Goal: Answer question/provide support

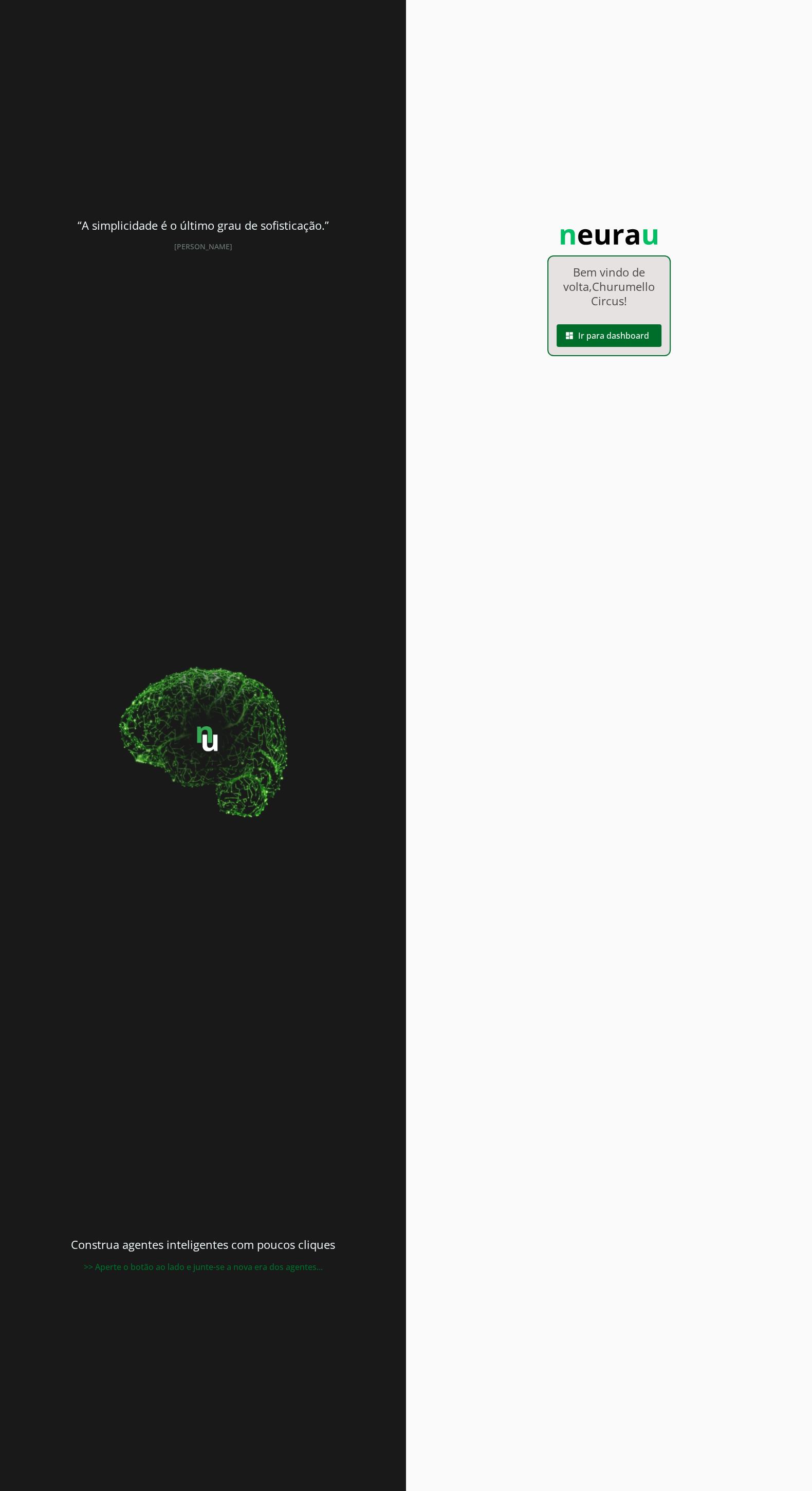
click at [636, 348] on span at bounding box center [609, 336] width 105 height 25
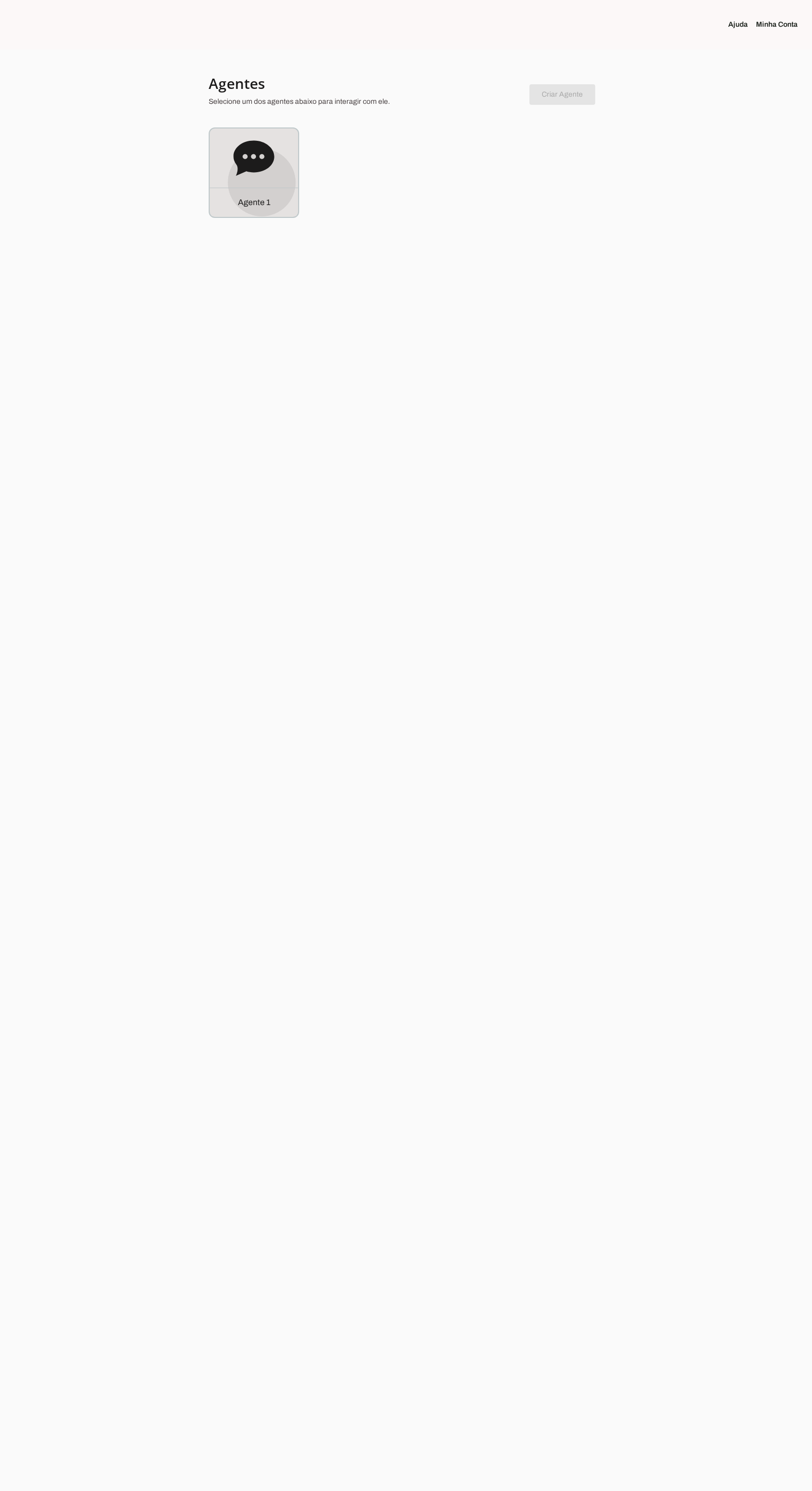
click at [262, 183] on div "Agente 1" at bounding box center [253, 173] width 88 height 88
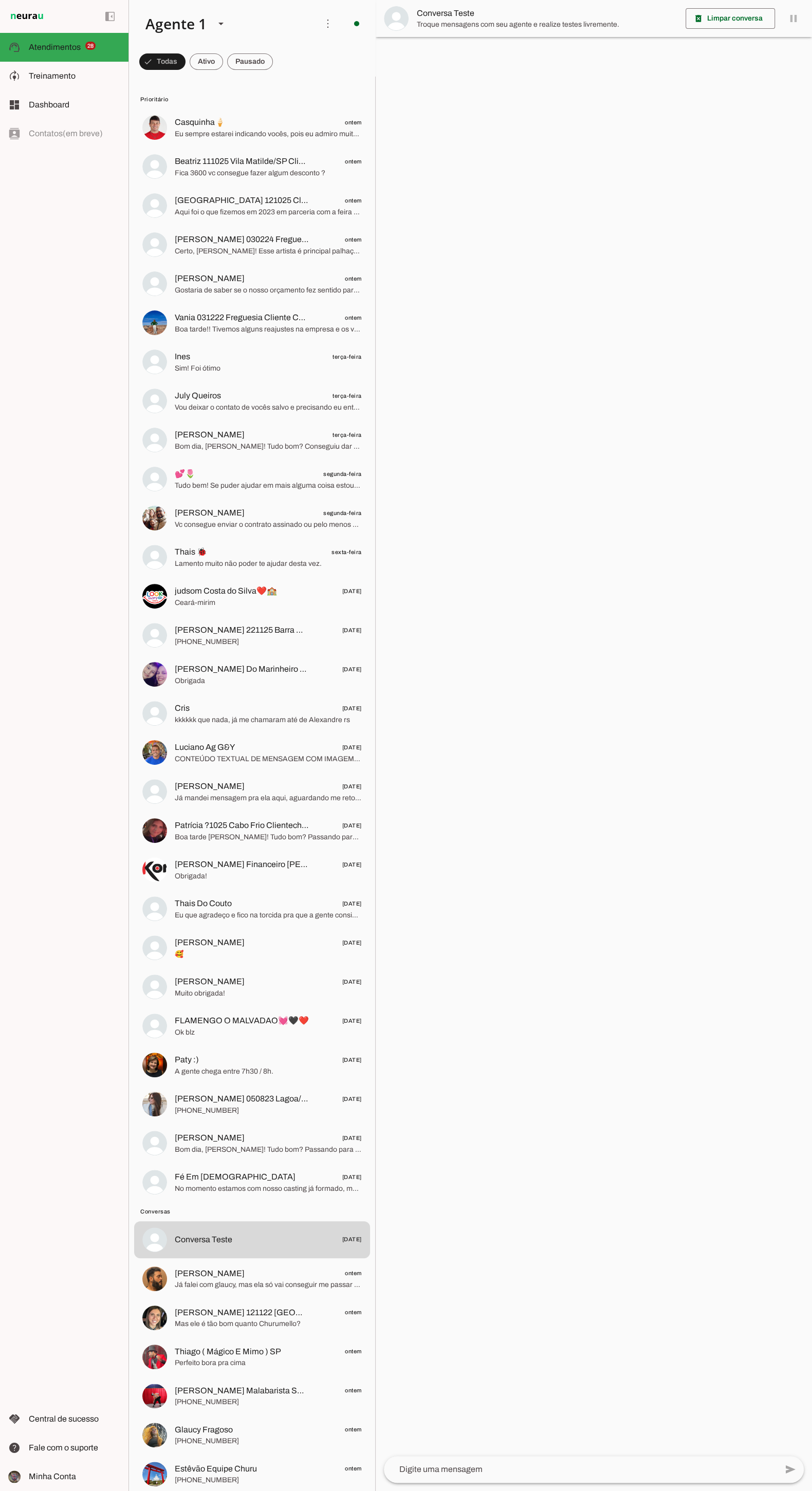
click at [222, 130] on span "Eu sempre estarei indicando vocês, pois eu admiro muito o trabalho que vocês re…" at bounding box center [268, 133] width 187 height 10
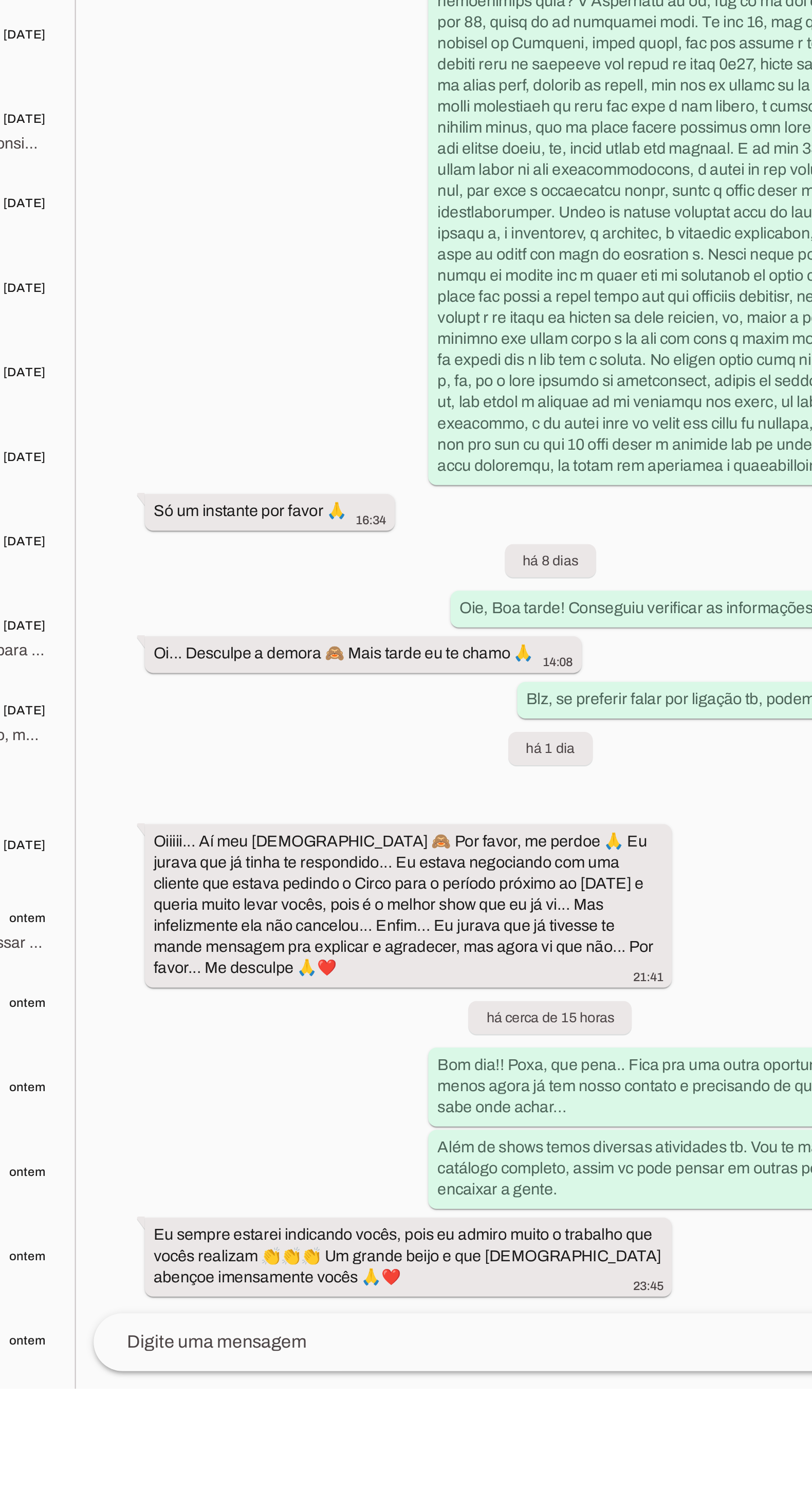
scroll to position [103, 0]
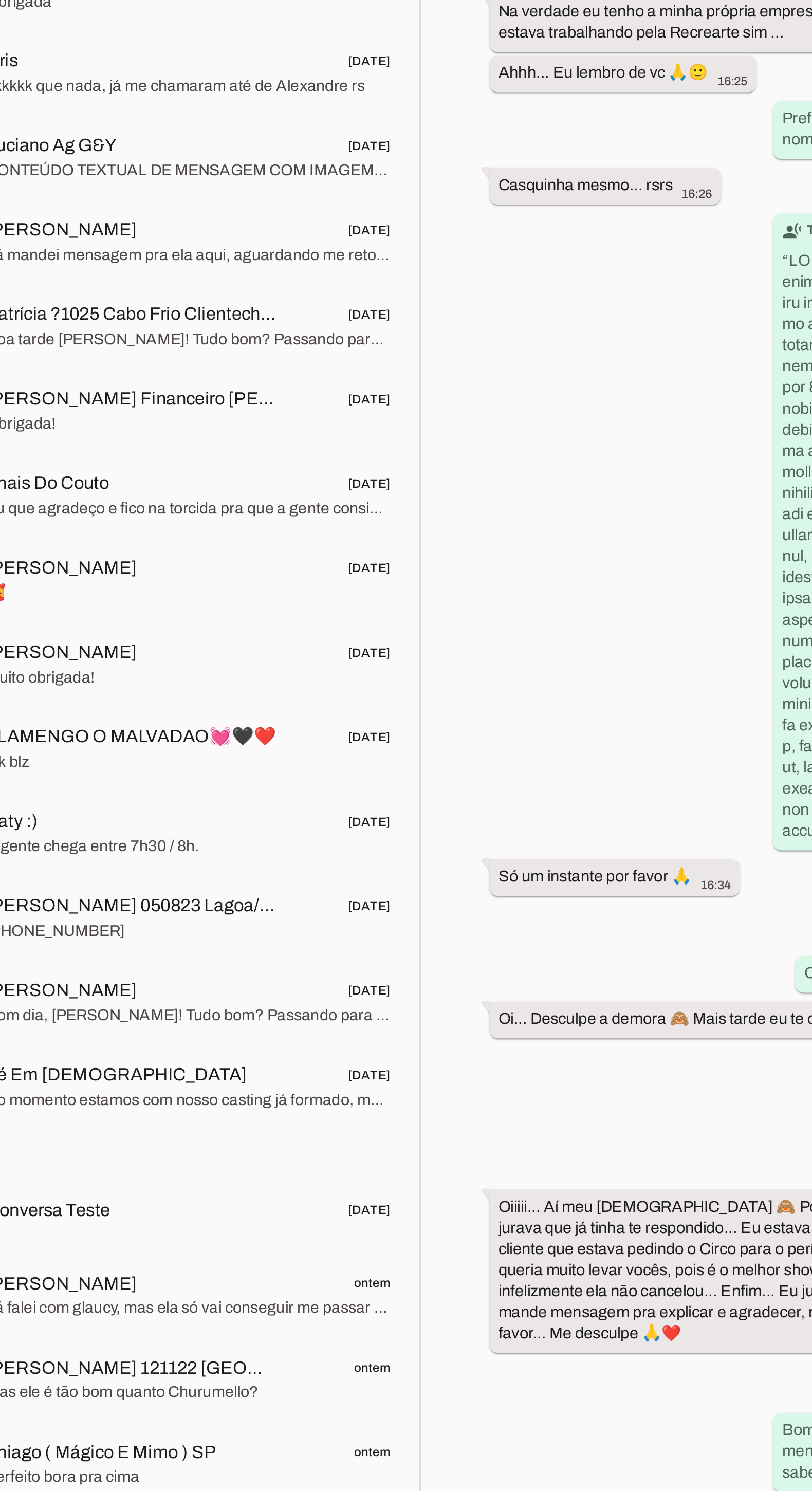
click at [444, 902] on div "Agente ativado há 9 dias Oi... 15:53 Olá! Sou a [PERSON_NAME], sua assistente v…" at bounding box center [593, 835] width 436 height 1241
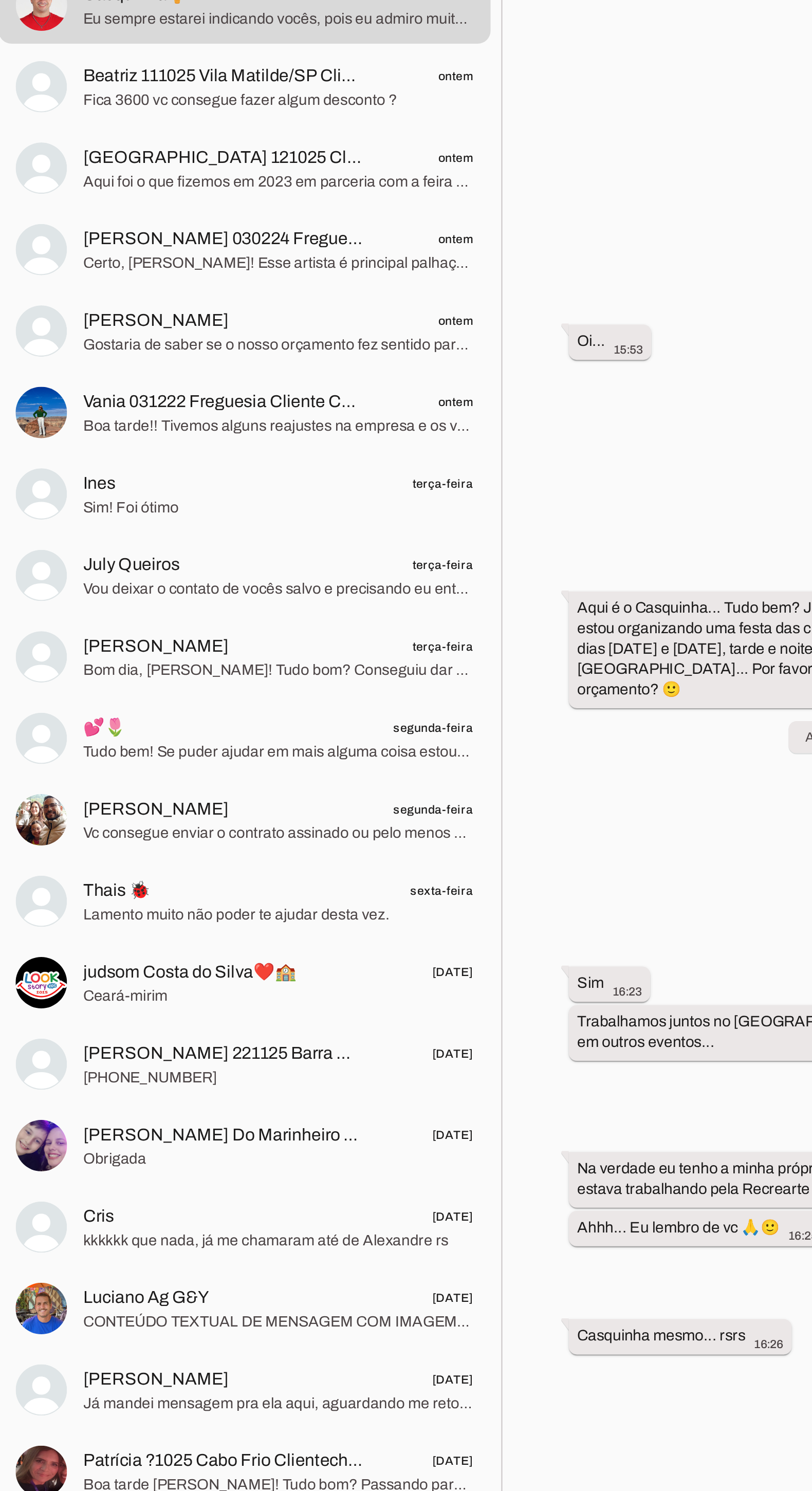
scroll to position [0, 0]
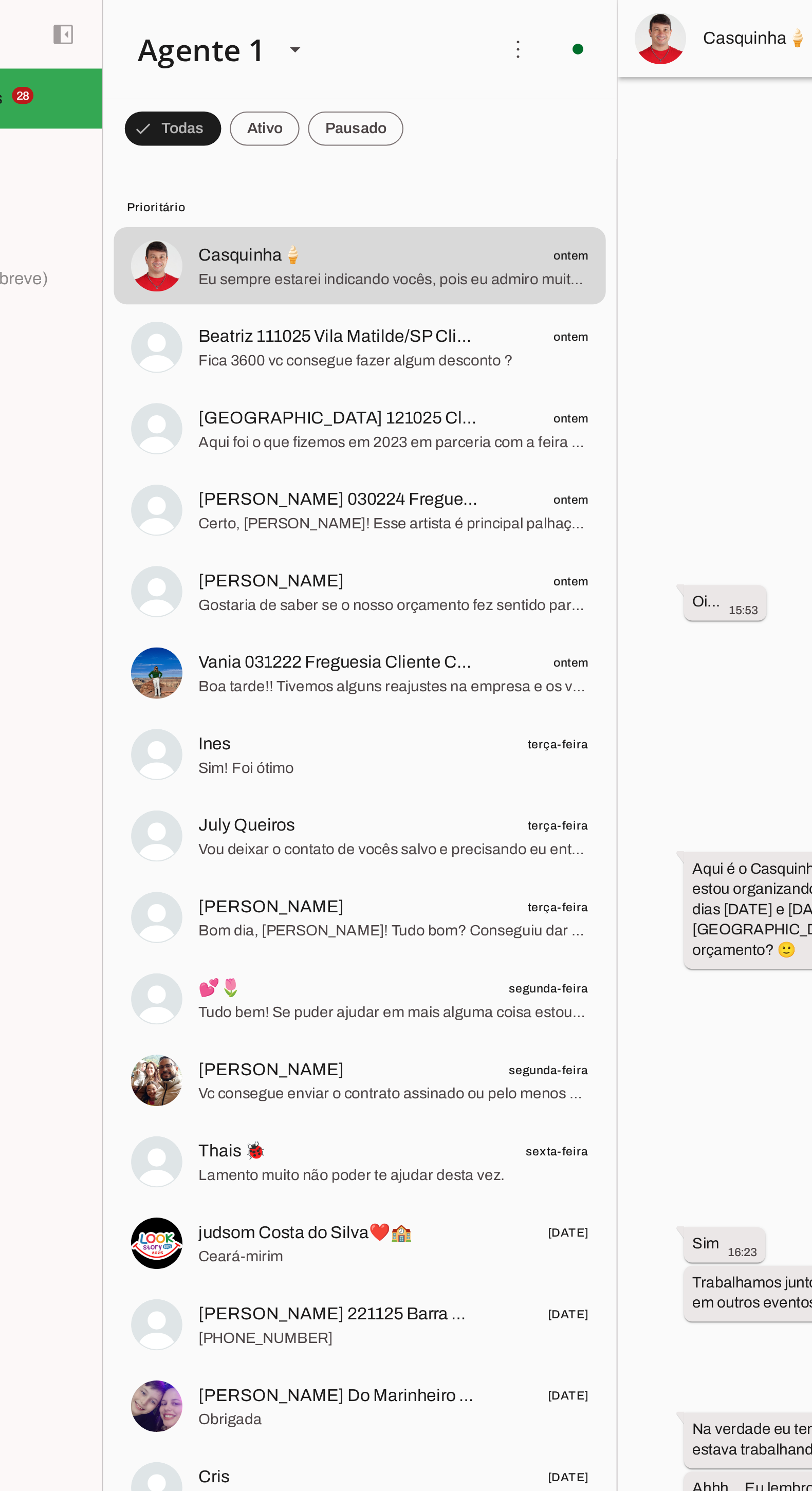
click at [202, 169] on span "Fica 3600 vc consegue fazer algum desconto ?" at bounding box center [268, 172] width 187 height 10
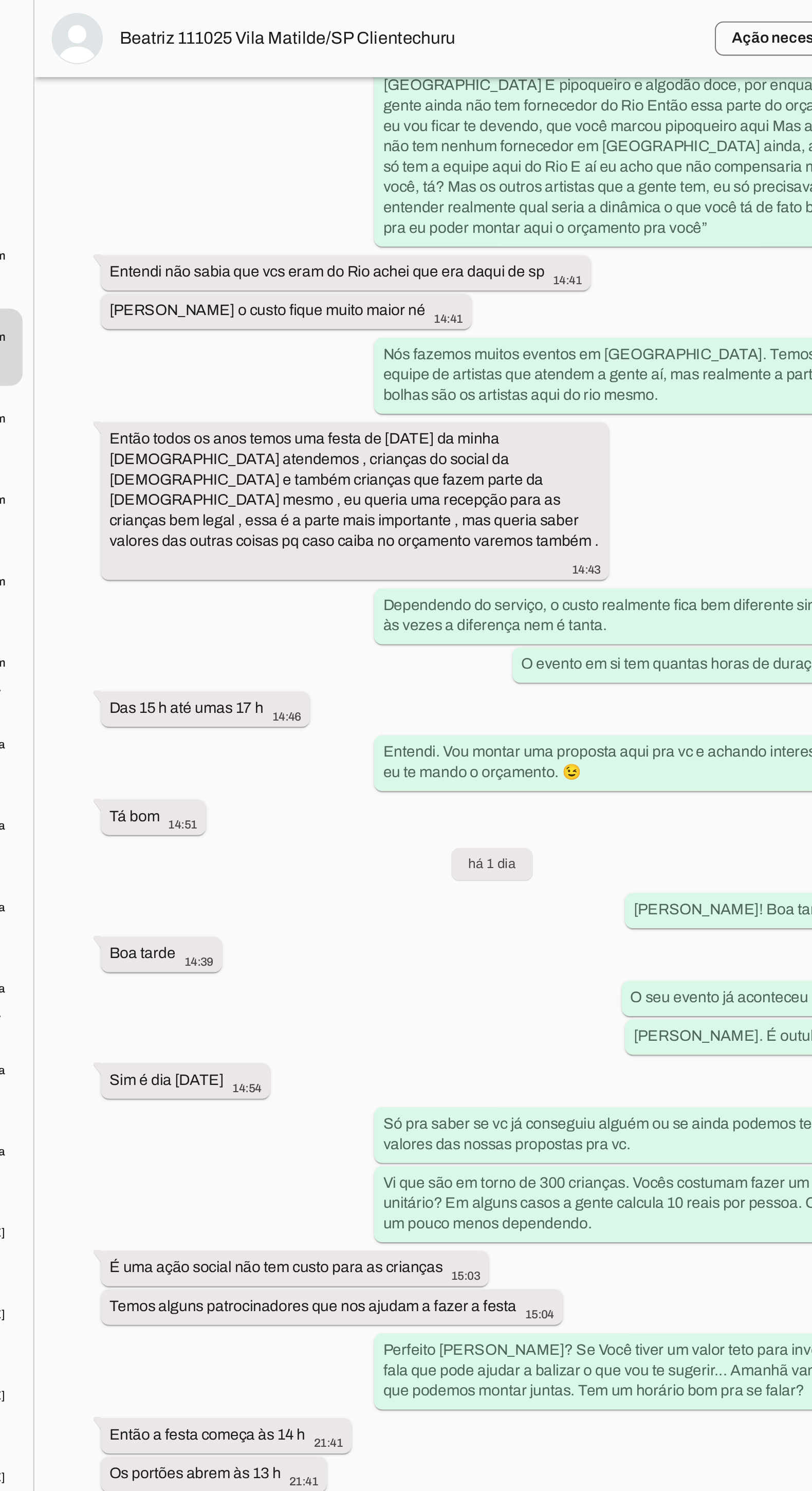
scroll to position [856, 0]
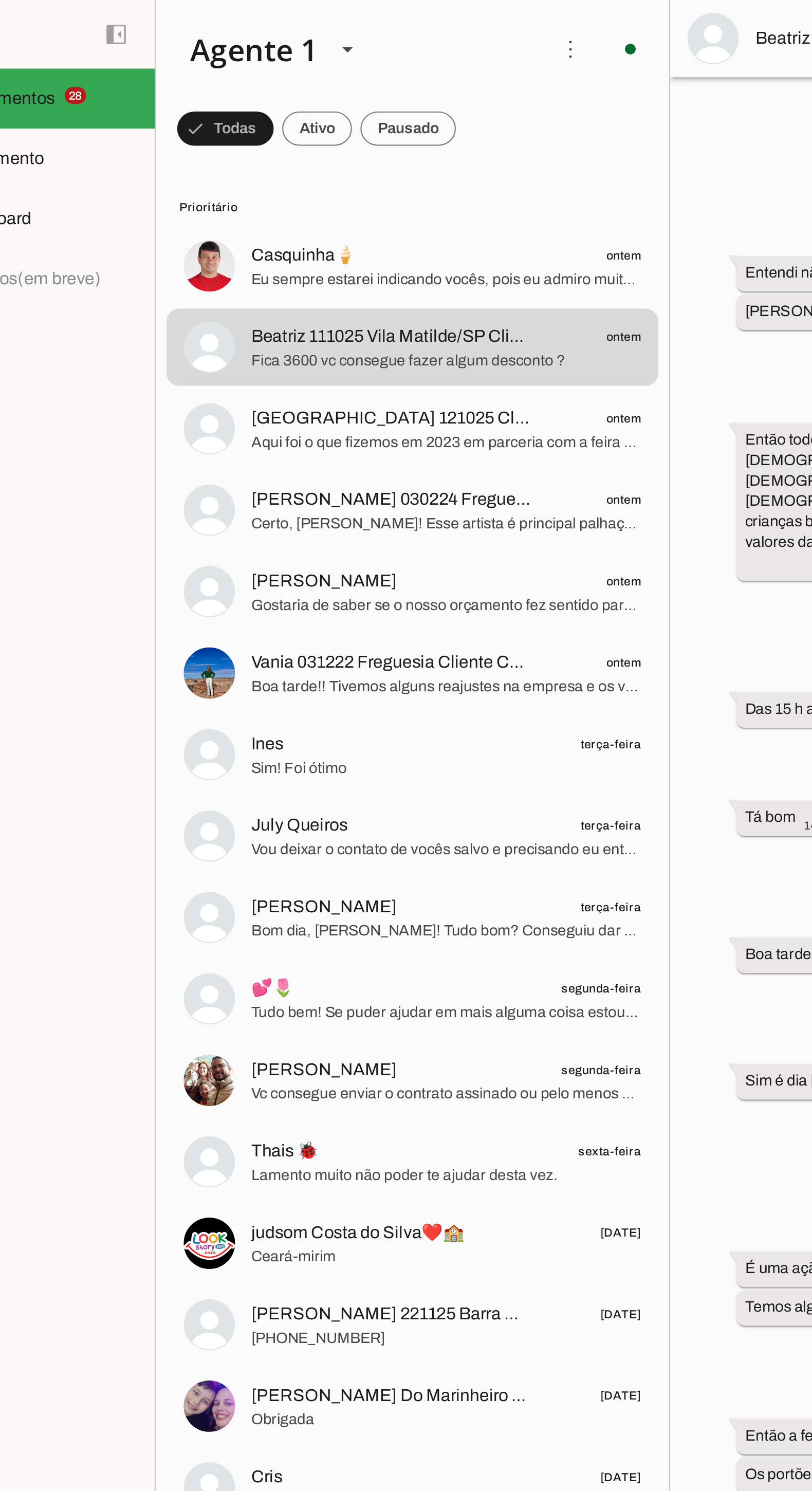
click at [190, 117] on span "Casquinha🍦" at bounding box center [199, 122] width 50 height 12
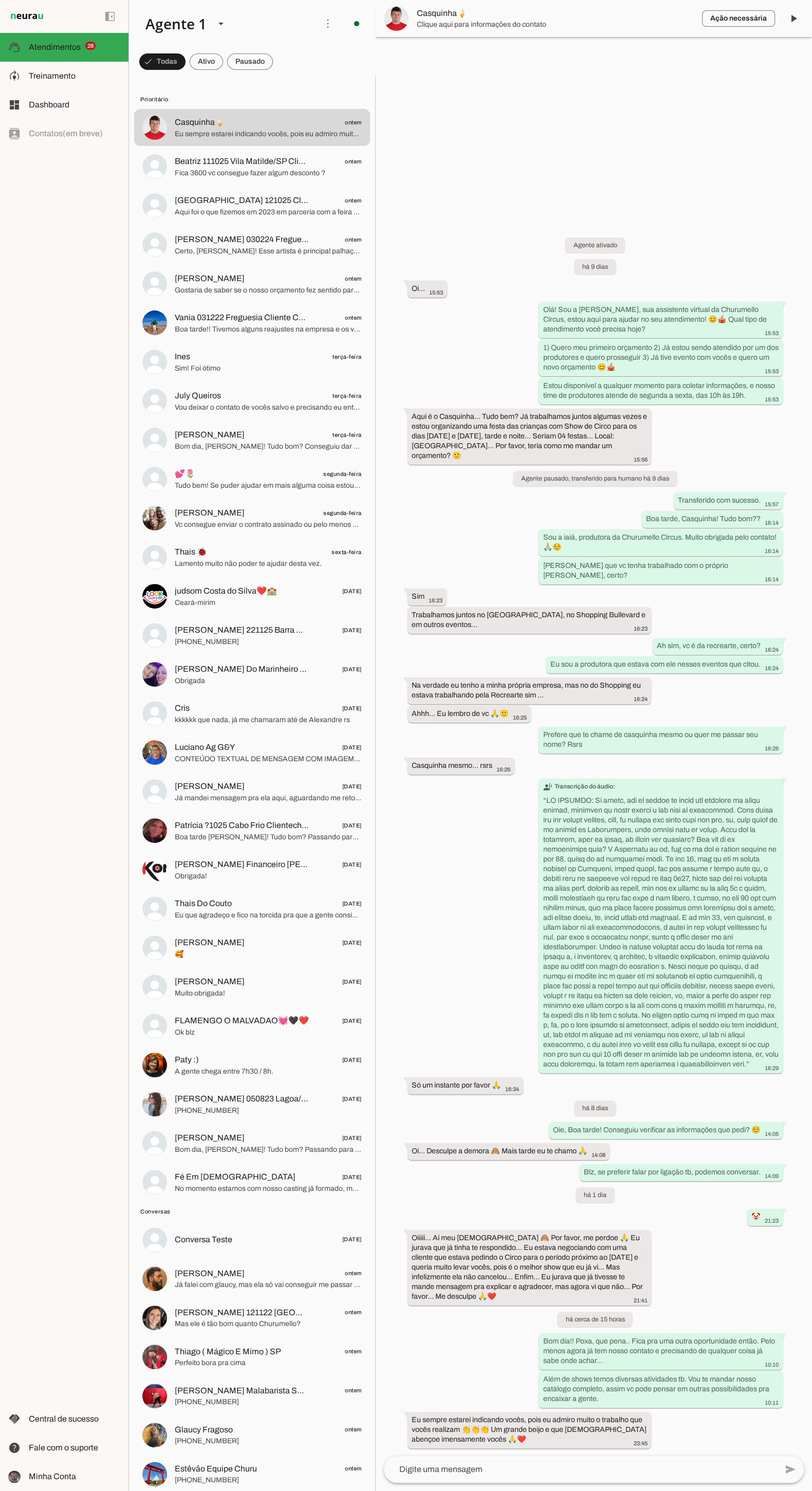
scroll to position [2, 0]
